Goal: Task Accomplishment & Management: Use online tool/utility

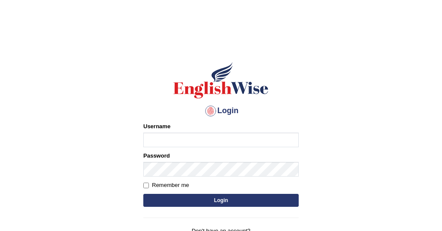
type input "ㄔ"
type input "t"
type input "Talentededucation"
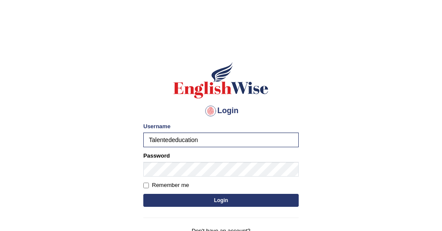
click at [217, 202] on button "Login" at bounding box center [220, 200] width 155 height 13
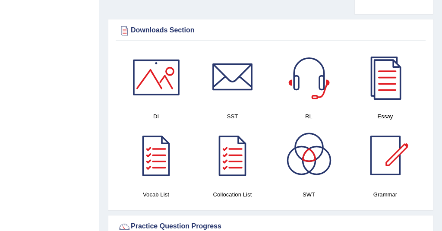
scroll to position [500, 0]
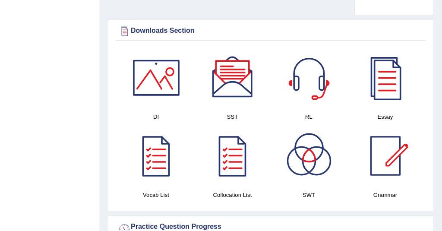
click at [243, 91] on div at bounding box center [232, 77] width 60 height 60
click at [389, 152] on div at bounding box center [385, 156] width 60 height 60
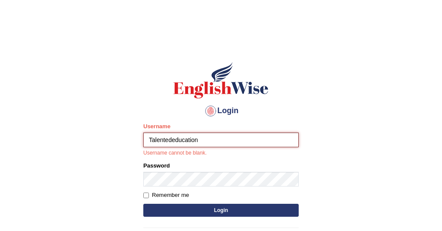
type input "Talentededucation"
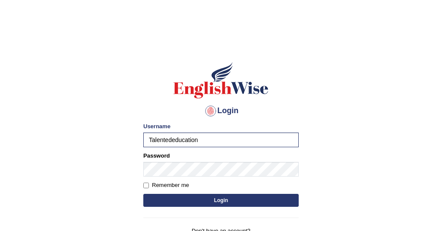
click at [191, 204] on button "Login" at bounding box center [220, 200] width 155 height 13
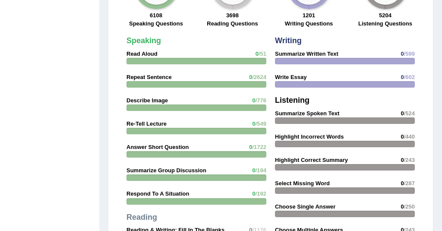
scroll to position [764, 0]
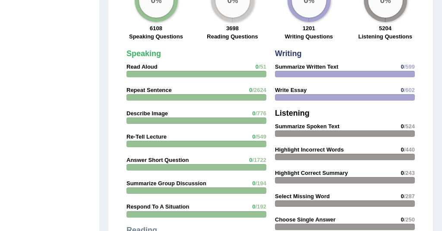
click at [255, 73] on div at bounding box center [196, 74] width 140 height 6
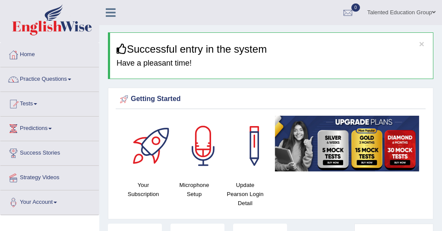
scroll to position [0, 0]
click at [25, 104] on link "Tests" at bounding box center [49, 103] width 98 height 22
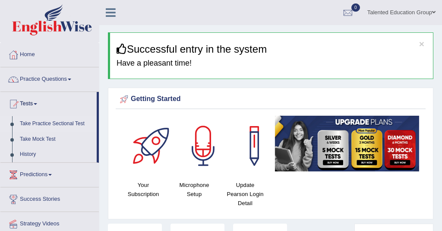
click at [54, 123] on link "Take Practice Sectional Test" at bounding box center [56, 124] width 81 height 16
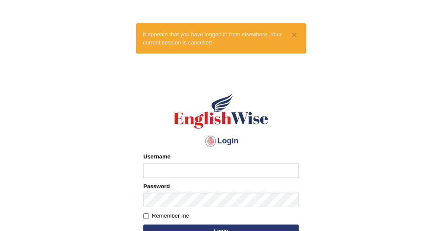
type input "ㄔ"
type input "Talentededucation"
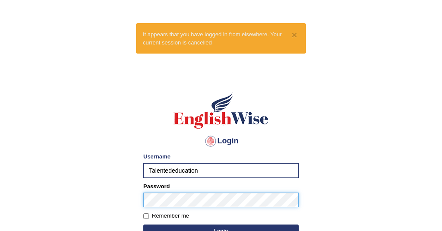
click at [221, 230] on button "Login" at bounding box center [220, 230] width 155 height 13
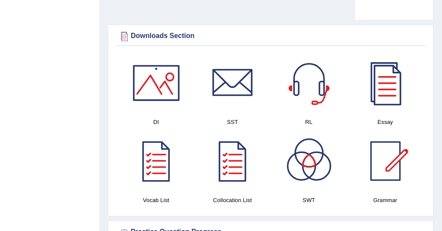
scroll to position [498, 0]
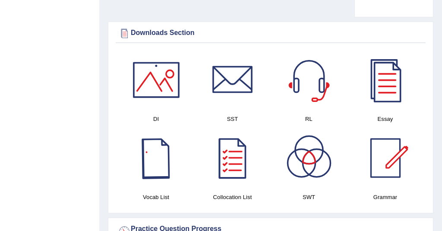
click at [164, 178] on div at bounding box center [156, 158] width 60 height 60
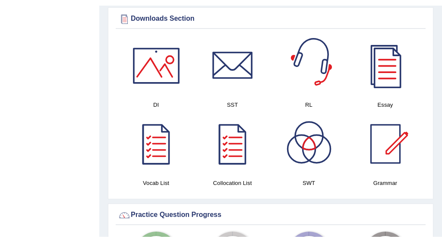
scroll to position [521, 0]
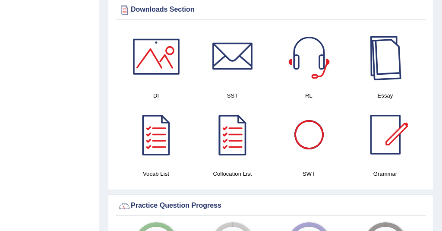
click at [395, 72] on div at bounding box center [385, 56] width 60 height 60
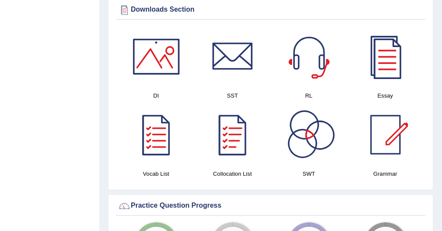
click at [312, 144] on div at bounding box center [309, 134] width 60 height 60
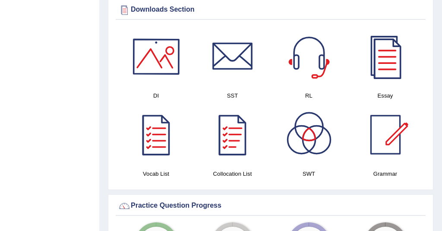
click at [157, 70] on div at bounding box center [156, 56] width 60 height 60
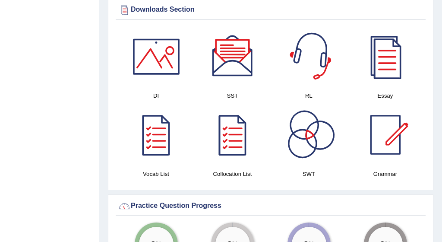
click at [301, 45] on div at bounding box center [309, 56] width 60 height 60
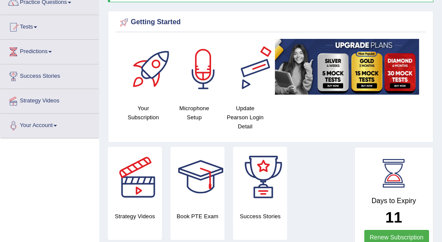
scroll to position [78, 0]
